Goal: Task Accomplishment & Management: Use online tool/utility

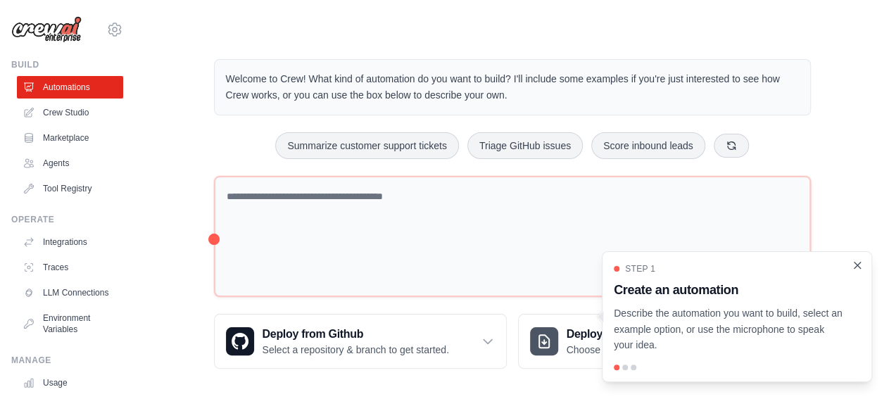
click at [859, 267] on icon "Close walkthrough" at bounding box center [858, 265] width 6 height 6
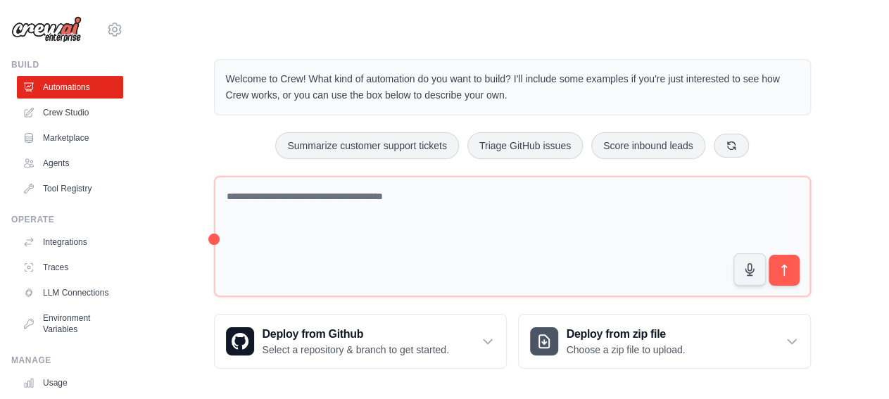
click at [104, 20] on div "srinivasa.usk@gmail.com Settings" at bounding box center [67, 22] width 112 height 45
click at [106, 26] on icon at bounding box center [114, 29] width 17 height 17
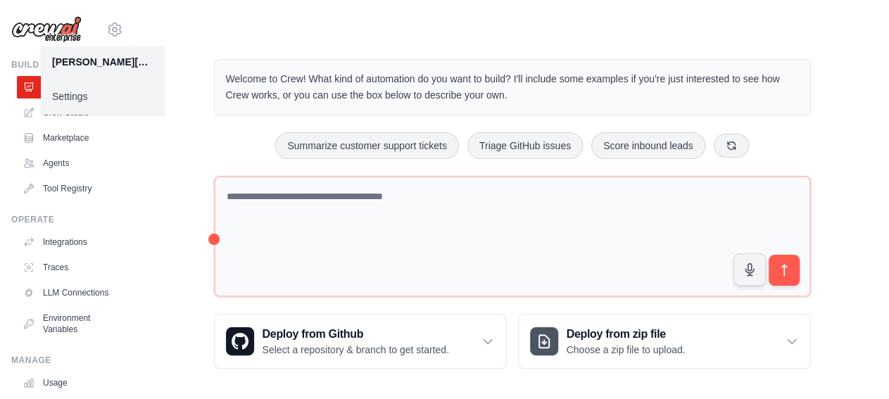
click at [203, 50] on div "Welcome to Crew! What kind of automation do you want to build? I'll include som…" at bounding box center [512, 214] width 631 height 355
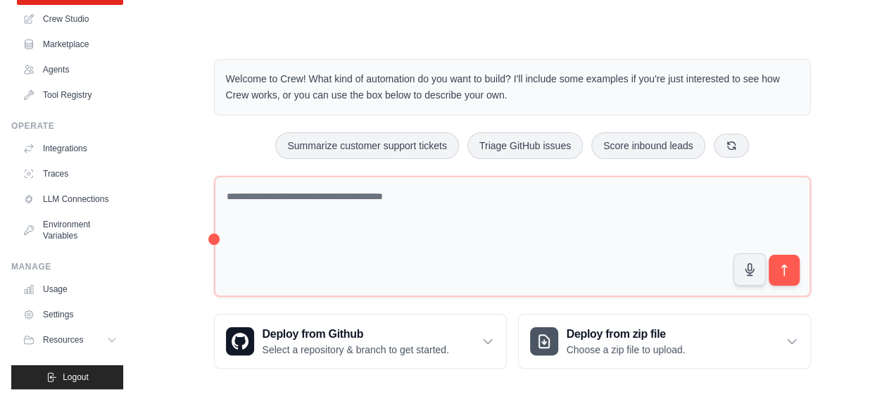
scroll to position [106, 0]
click at [70, 286] on link "Usage" at bounding box center [71, 288] width 106 height 23
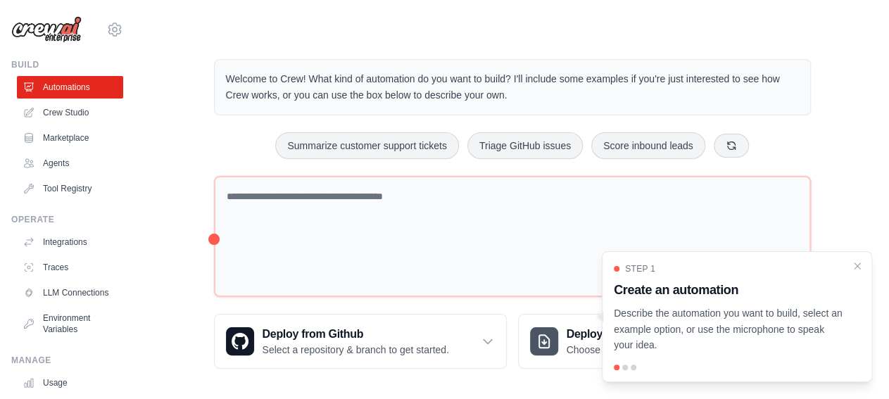
scroll to position [106, 0]
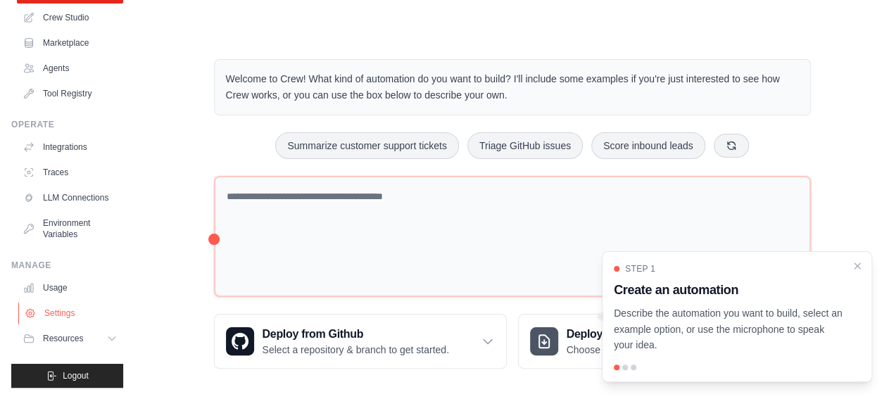
click at [51, 313] on link "Settings" at bounding box center [71, 313] width 106 height 23
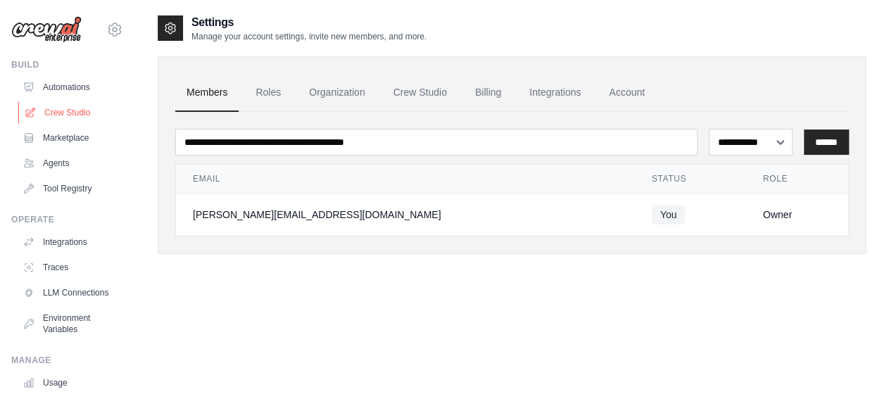
click at [77, 115] on link "Crew Studio" at bounding box center [71, 112] width 106 height 23
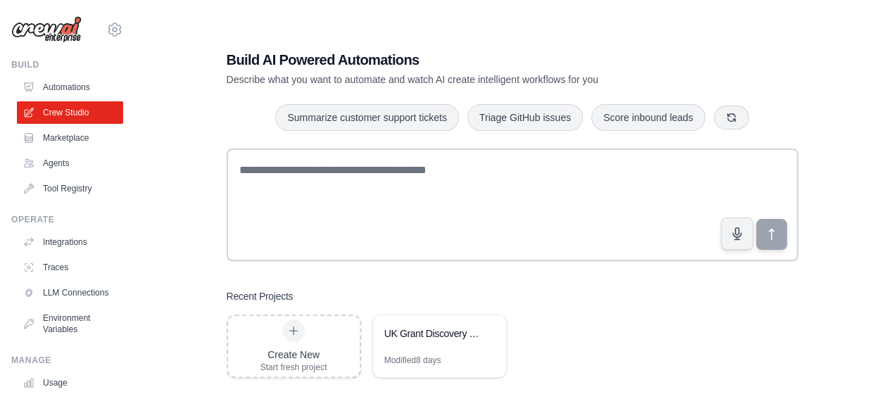
scroll to position [28, 0]
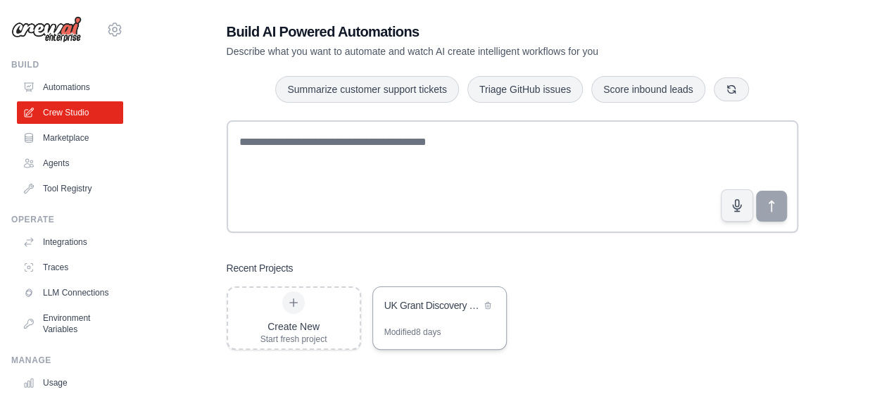
click at [448, 309] on div "UK Grant Discovery & Application Automation for Nithyananda Meditation Academy" at bounding box center [432, 305] width 96 height 14
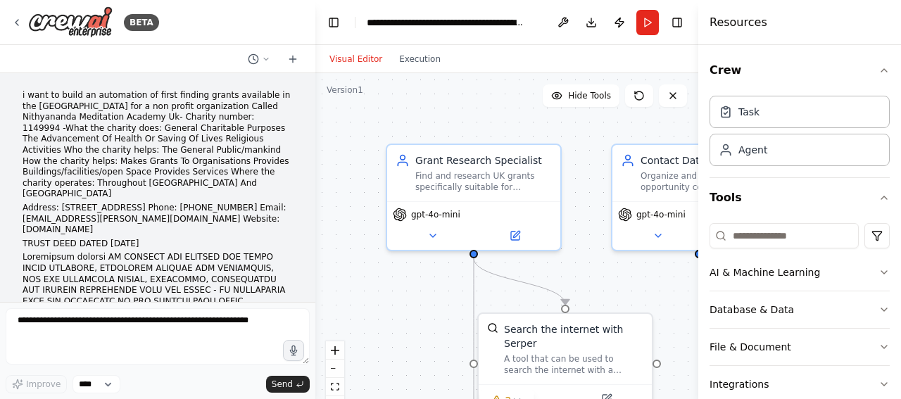
scroll to position [1958, 0]
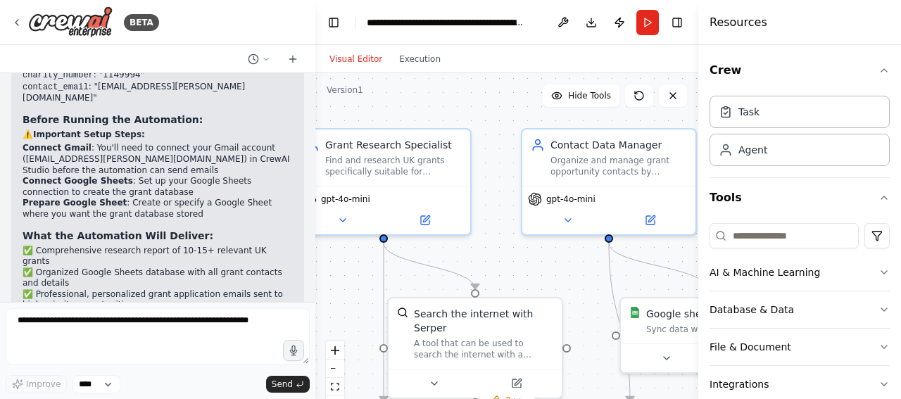
drag, startPoint x: 492, startPoint y: 108, endPoint x: 405, endPoint y: 96, distance: 87.4
click at [405, 96] on div ".deletable-edge-delete-btn { width: 20px; height: 20px; border: 0px solid #ffff…" at bounding box center [506, 249] width 383 height 352
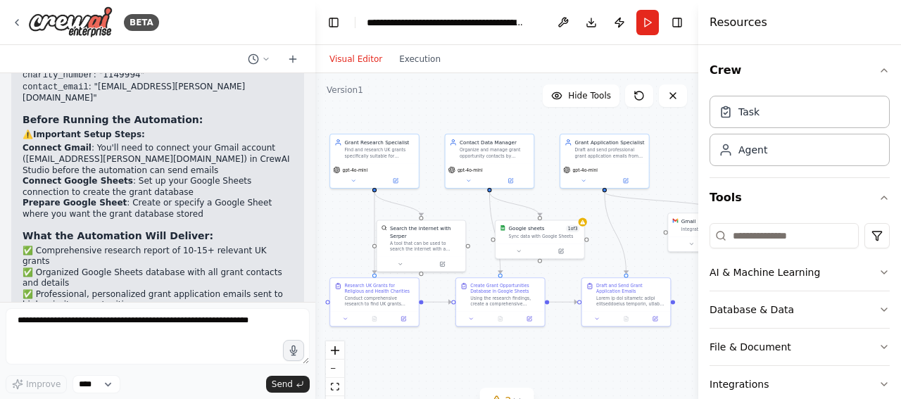
drag, startPoint x: 524, startPoint y: 141, endPoint x: 475, endPoint y: 109, distance: 58.6
click at [475, 109] on div ".deletable-edge-delete-btn { width: 20px; height: 20px; border: 0px solid #ffff…" at bounding box center [506, 249] width 383 height 352
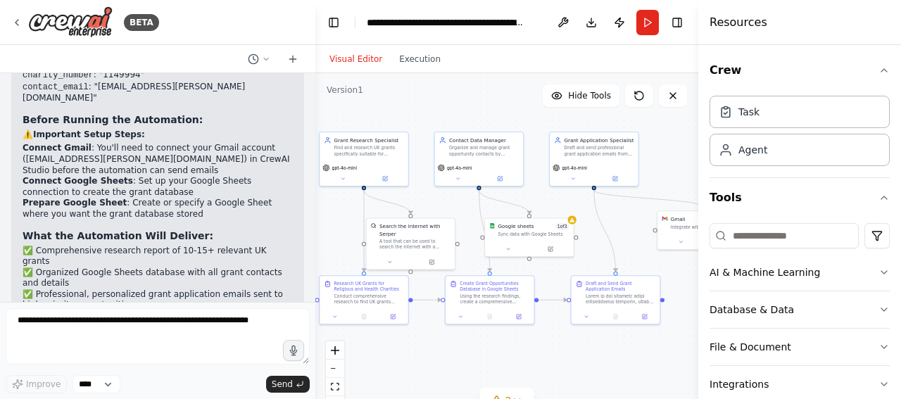
drag, startPoint x: 486, startPoint y: 107, endPoint x: 478, endPoint y: 105, distance: 8.0
click at [478, 105] on div ".deletable-edge-delete-btn { width: 20px; height: 20px; border: 0px solid #ffff…" at bounding box center [506, 249] width 383 height 352
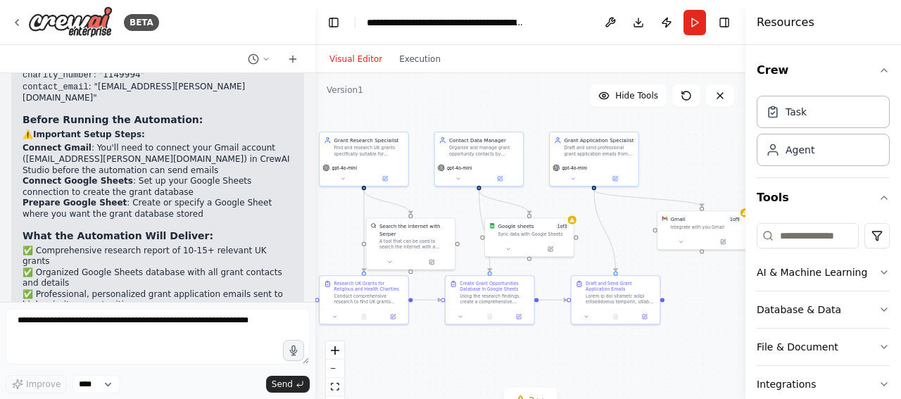
drag, startPoint x: 703, startPoint y: 282, endPoint x: 900, endPoint y: 298, distance: 197.8
click at [900, 298] on div "Resources Crew Task Agent Tools AI & Machine Learning Database & Data File & Do…" at bounding box center [823, 199] width 156 height 399
click at [688, 227] on div "Integrate with you Gmail" at bounding box center [706, 226] width 71 height 6
drag, startPoint x: 688, startPoint y: 227, endPoint x: 650, endPoint y: 237, distance: 39.3
click at [650, 237] on div "Gmail 1 of 9 Integrate with you Gmail" at bounding box center [666, 229] width 89 height 23
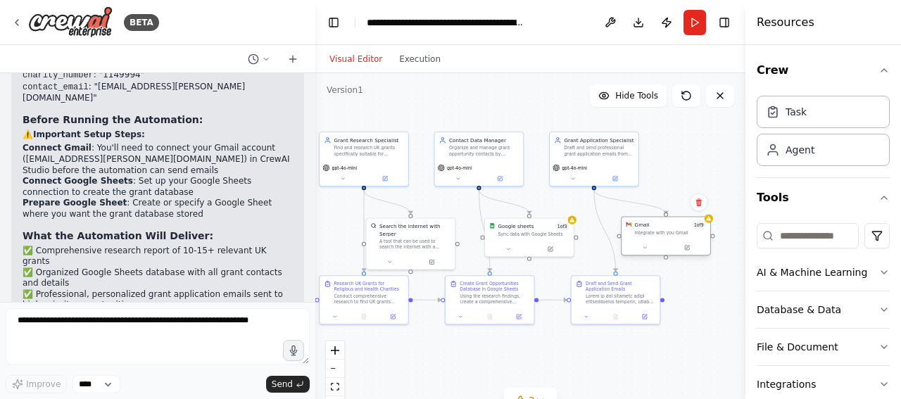
click at [672, 241] on div at bounding box center [666, 247] width 89 height 15
click at [672, 240] on div at bounding box center [666, 247] width 89 height 15
click at [654, 241] on div at bounding box center [666, 247] width 89 height 15
click at [643, 245] on icon at bounding box center [645, 248] width 6 height 6
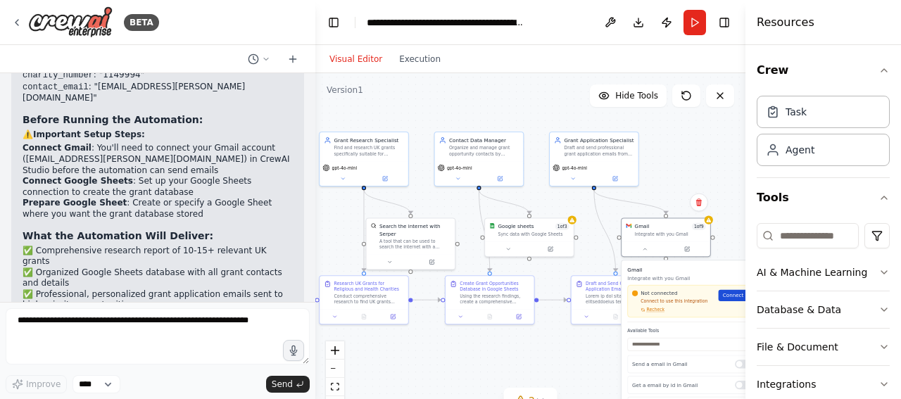
click at [737, 301] on link "Connect" at bounding box center [736, 295] width 35 height 11
click at [578, 348] on div ".deletable-edge-delete-btn { width: 20px; height: 20px; border: 0px solid #ffff…" at bounding box center [530, 249] width 430 height 352
click at [690, 277] on p "Integrate with you Gmail" at bounding box center [692, 278] width 131 height 7
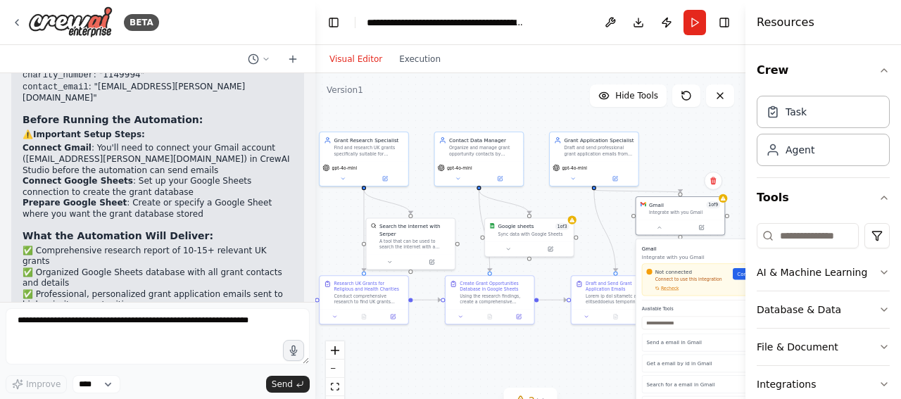
drag, startPoint x: 690, startPoint y: 272, endPoint x: 700, endPoint y: 248, distance: 26.8
click at [698, 251] on h3 "Gmail" at bounding box center [707, 248] width 131 height 7
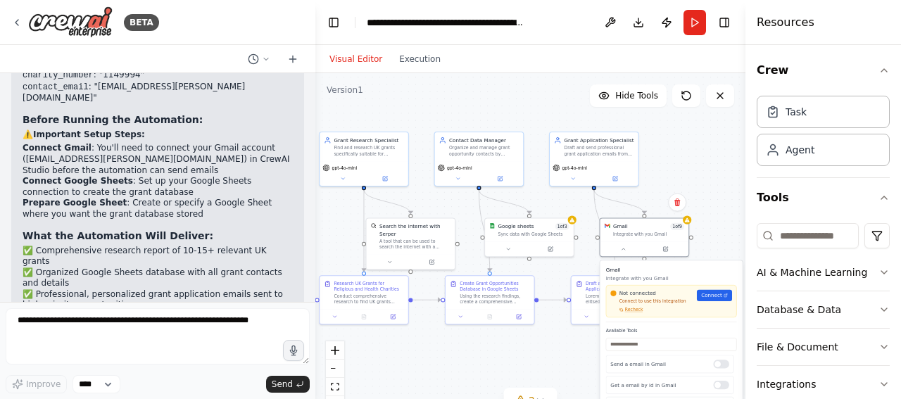
drag, startPoint x: 707, startPoint y: 243, endPoint x: 672, endPoint y: 264, distance: 41.0
click at [672, 264] on div "Gmail Integrate with you Gmail Not connected Connect to use this integration Re…" at bounding box center [671, 372] width 142 height 224
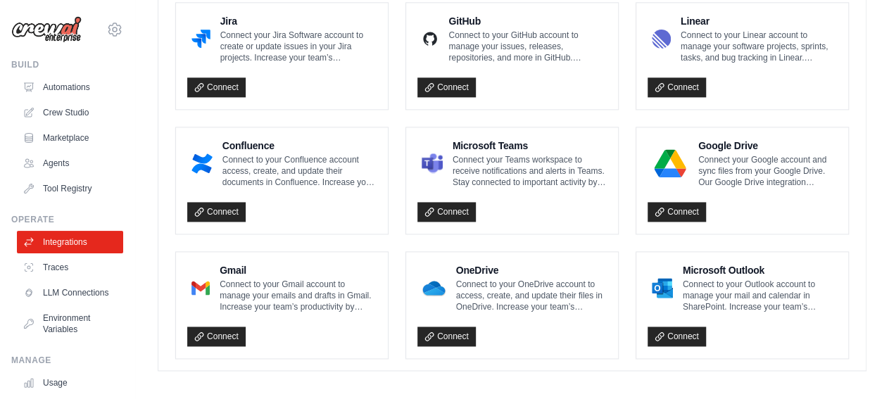
scroll to position [918, 0]
click at [208, 327] on link "Connect" at bounding box center [216, 337] width 58 height 20
click at [217, 334] on link "Connect" at bounding box center [216, 337] width 58 height 20
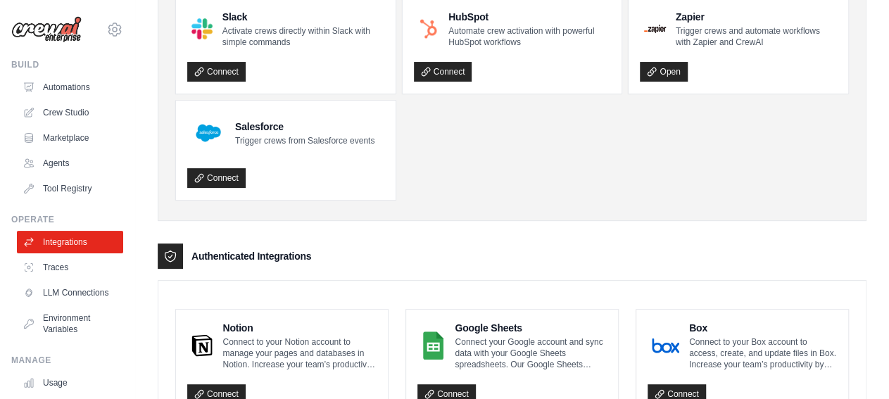
scroll to position [0, 0]
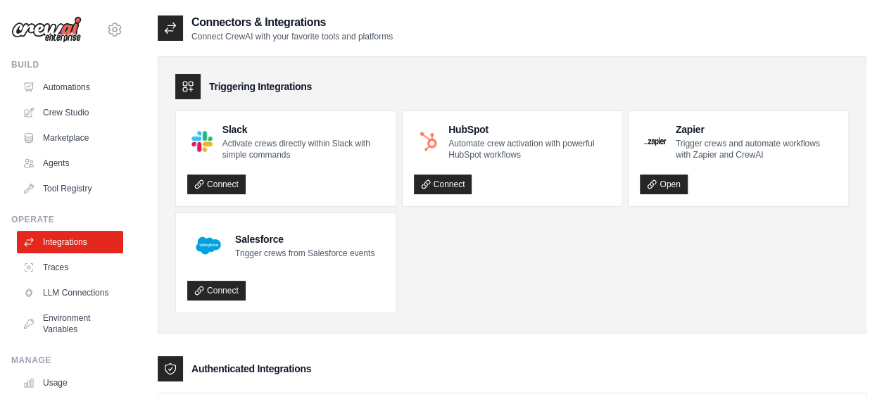
click at [172, 25] on icon at bounding box center [170, 28] width 14 height 14
click at [187, 84] on icon at bounding box center [188, 87] width 14 height 14
click at [161, 26] on div at bounding box center [170, 27] width 25 height 25
click at [163, 25] on div at bounding box center [170, 27] width 25 height 25
click at [167, 26] on icon at bounding box center [170, 28] width 14 height 14
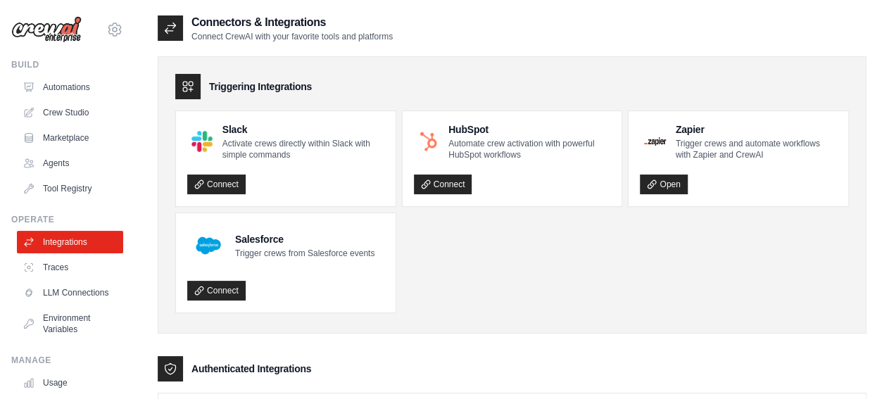
click at [168, 26] on icon at bounding box center [170, 28] width 14 height 14
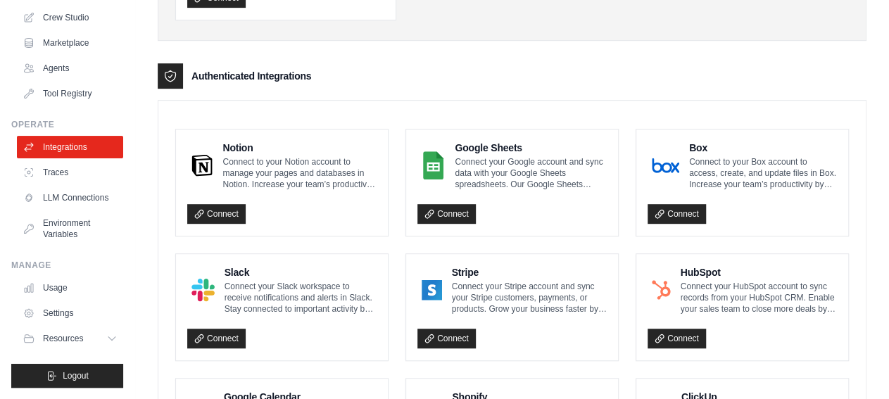
scroll to position [366, 0]
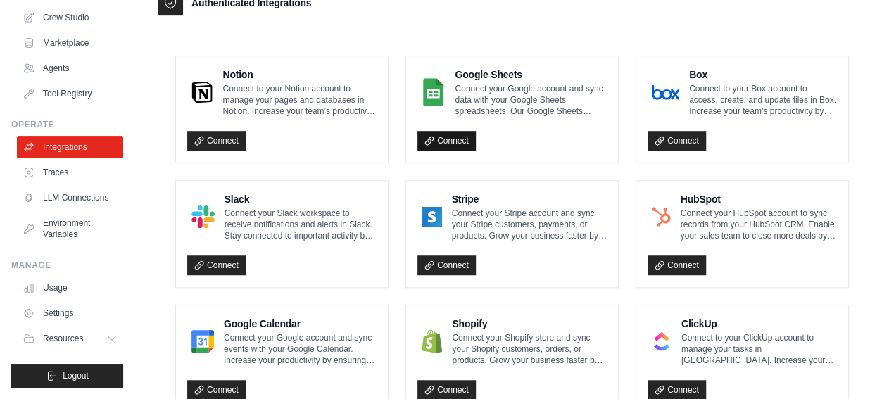
click at [455, 140] on link "Connect" at bounding box center [446, 141] width 58 height 20
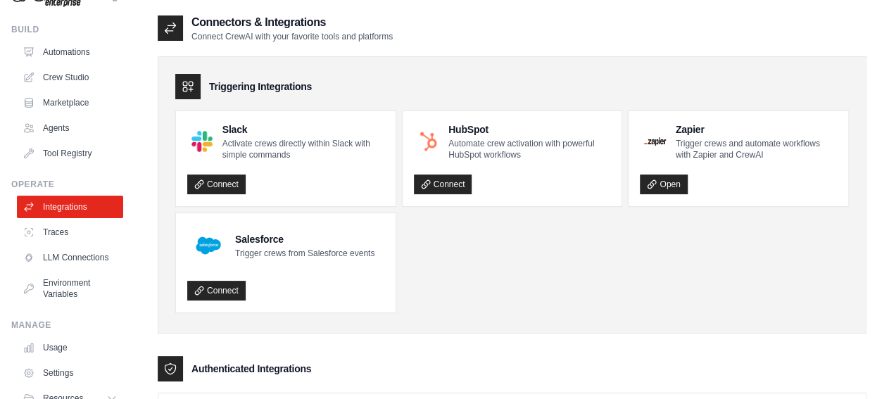
scroll to position [0, 0]
